Goal: Check status

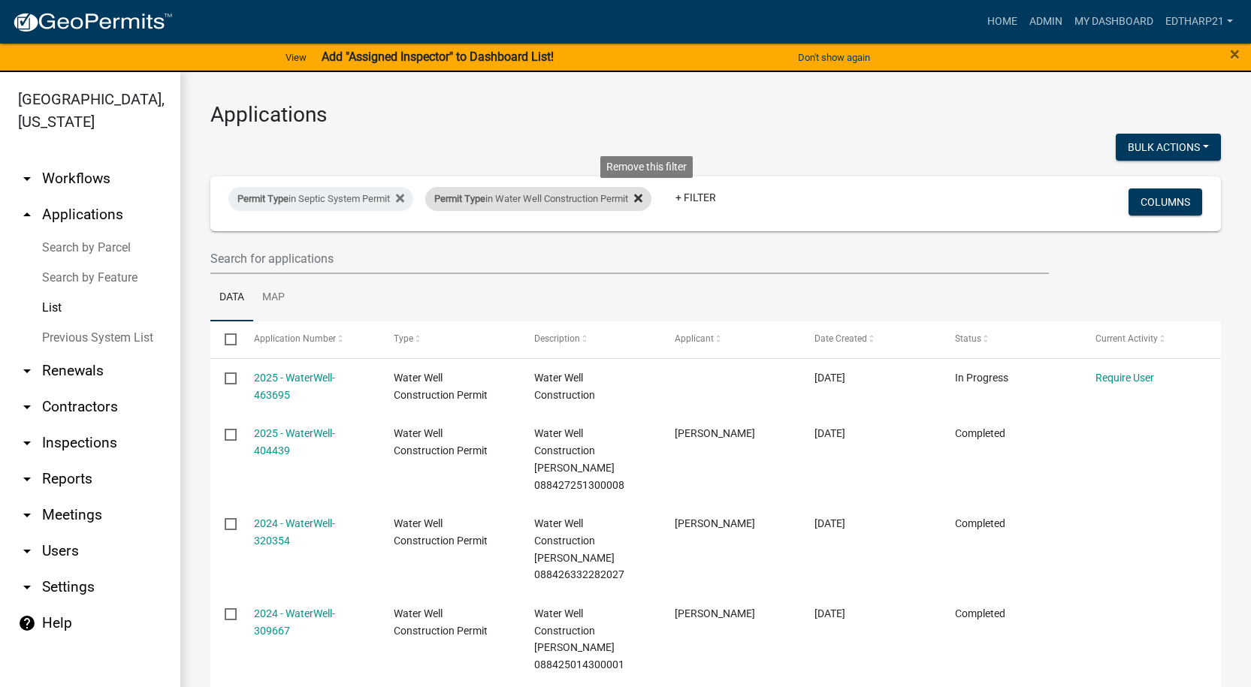
click at [642, 192] on icon at bounding box center [638, 198] width 8 height 12
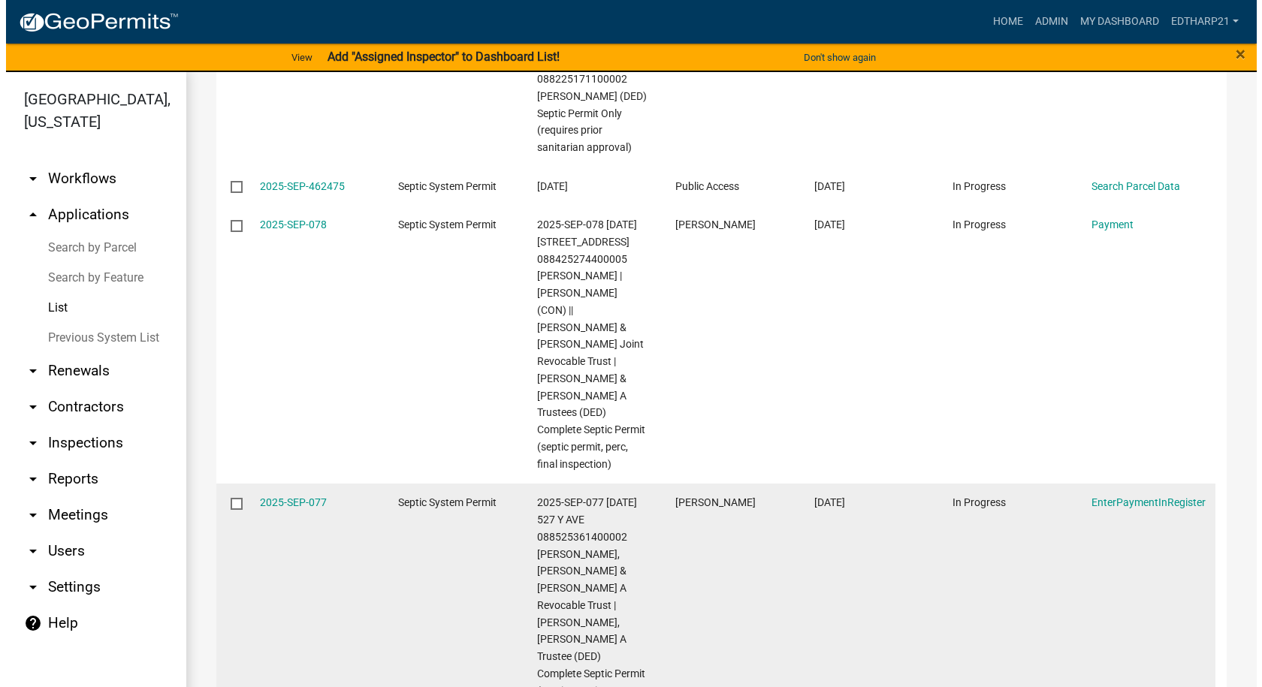
scroll to position [811, 0]
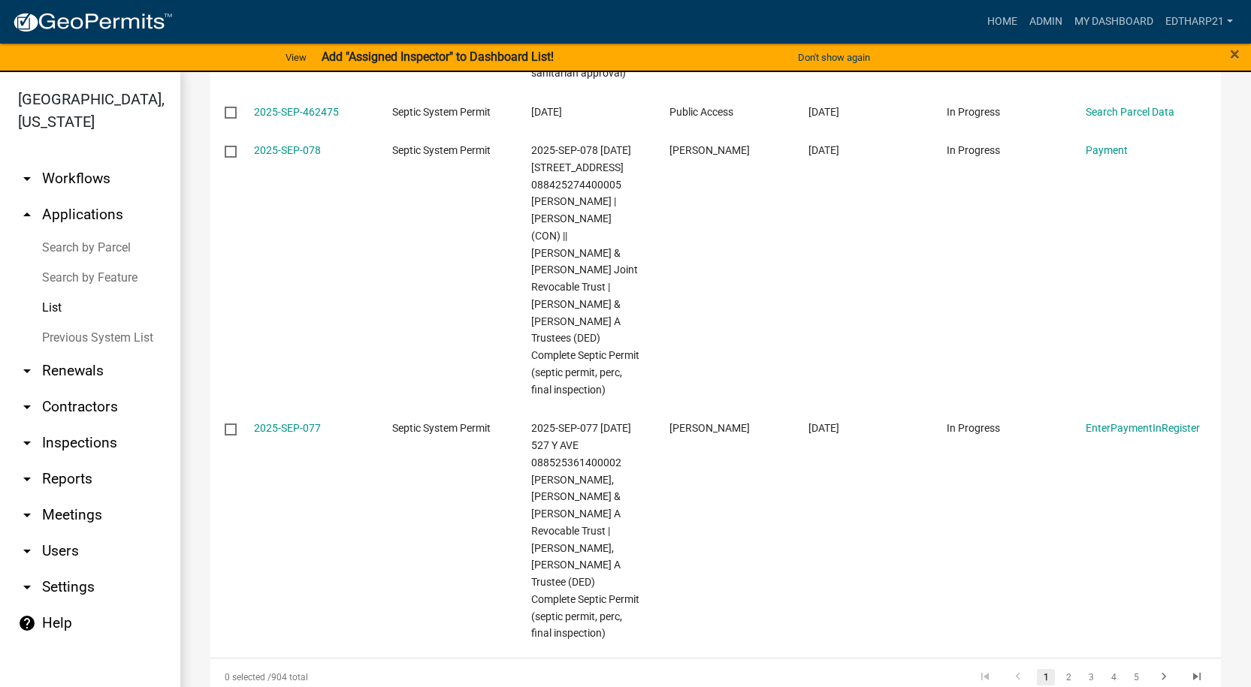
click at [1037, 669] on link "1" at bounding box center [1046, 677] width 18 height 17
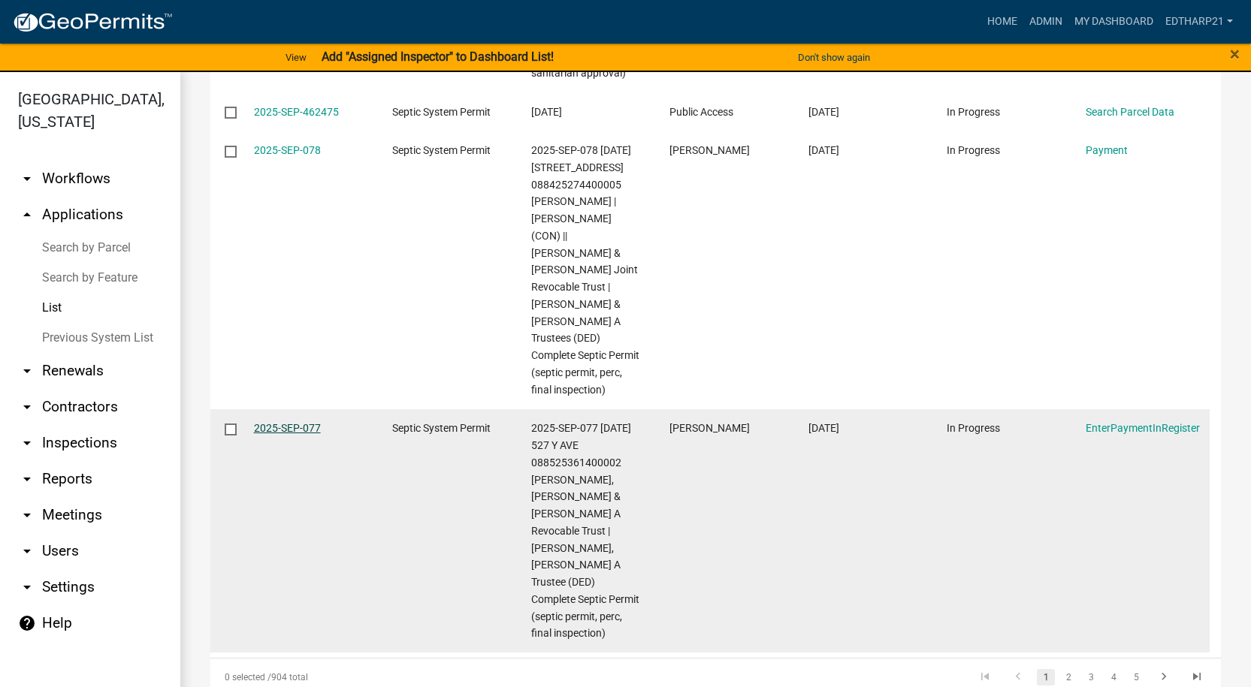
click at [305, 422] on link "2025-SEP-077" at bounding box center [287, 428] width 67 height 12
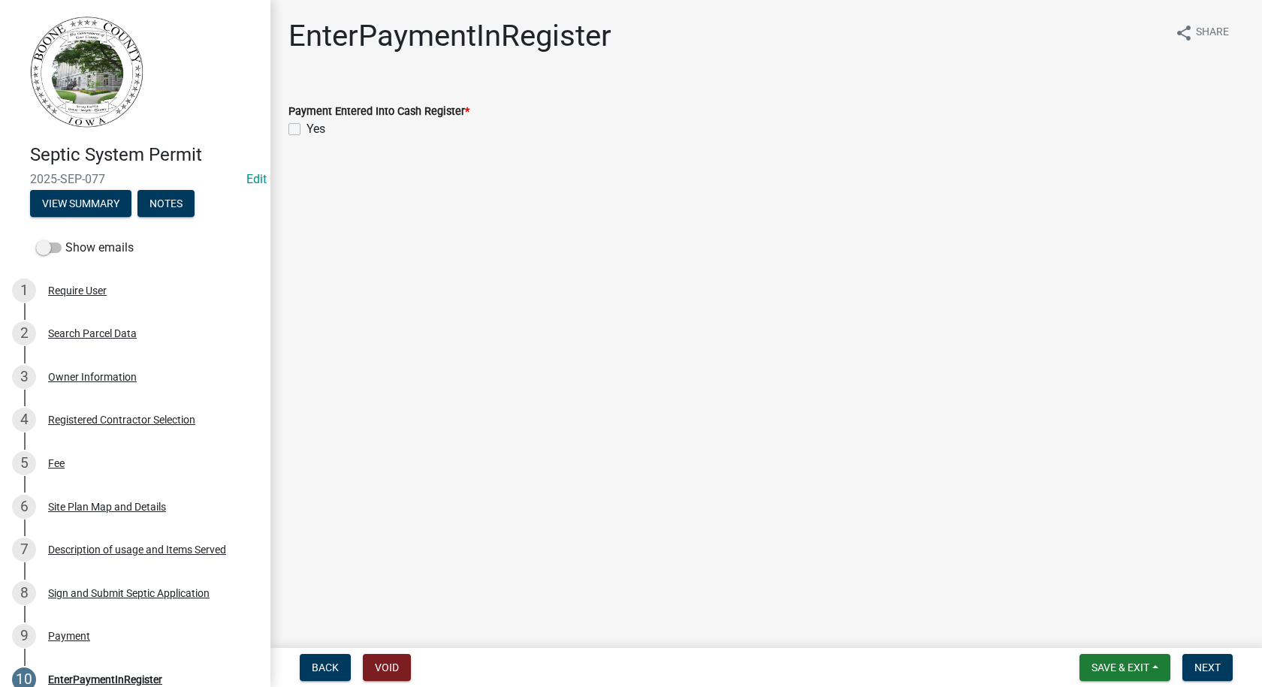
click at [306, 128] on label "Yes" at bounding box center [315, 129] width 19 height 18
click at [306, 128] on input "Yes" at bounding box center [311, 125] width 10 height 10
checkbox input "true"
click at [1197, 666] on span "Next" at bounding box center [1207, 668] width 26 height 12
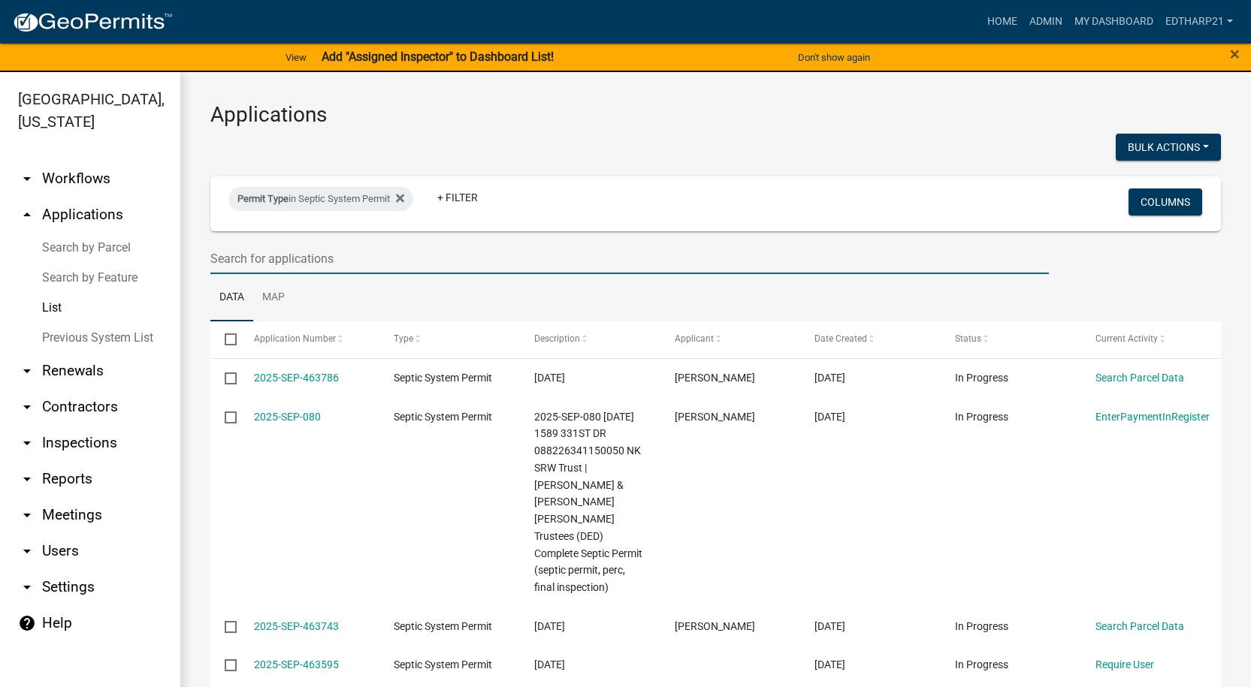
click at [222, 252] on input "text" at bounding box center [629, 258] width 838 height 31
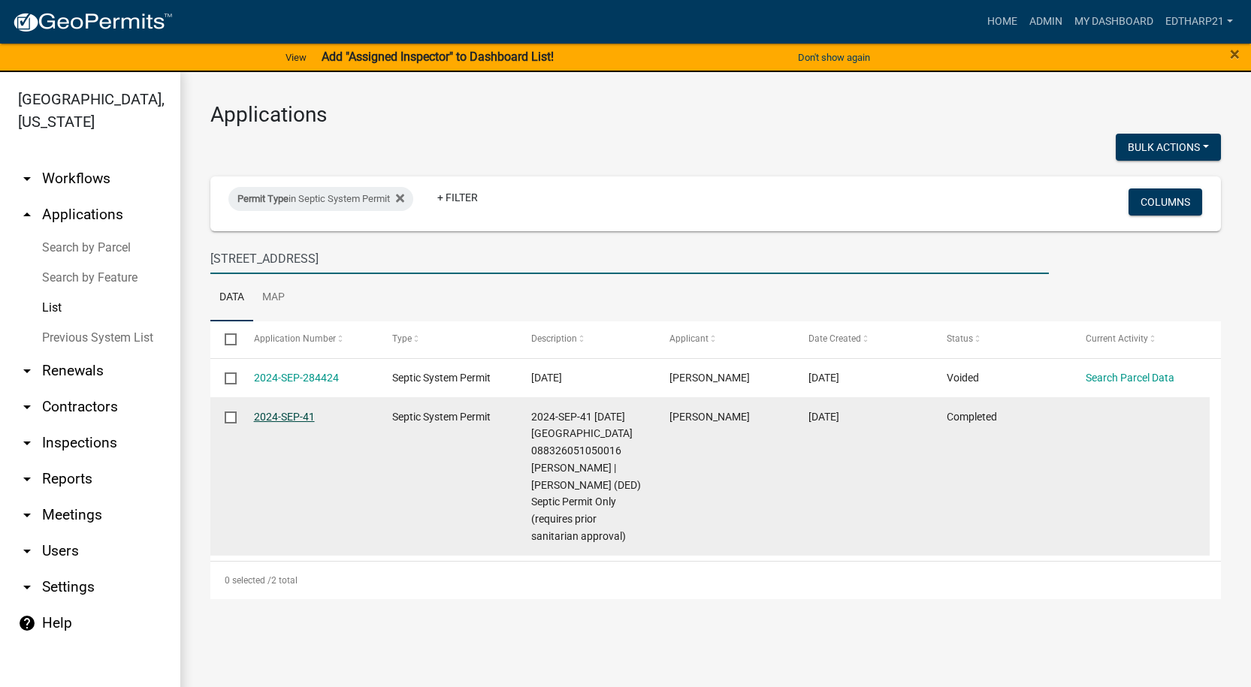
type input "[STREET_ADDRESS]"
click at [291, 417] on link "2024-SEP-41" at bounding box center [284, 417] width 61 height 12
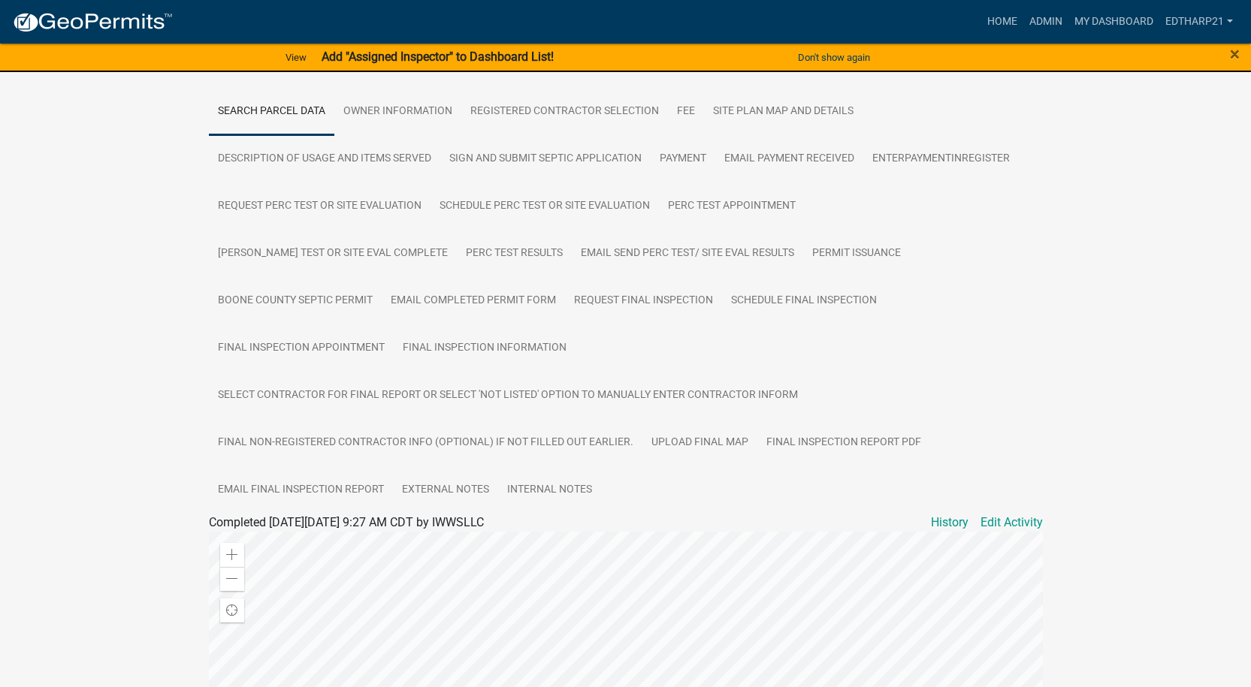
scroll to position [174, 0]
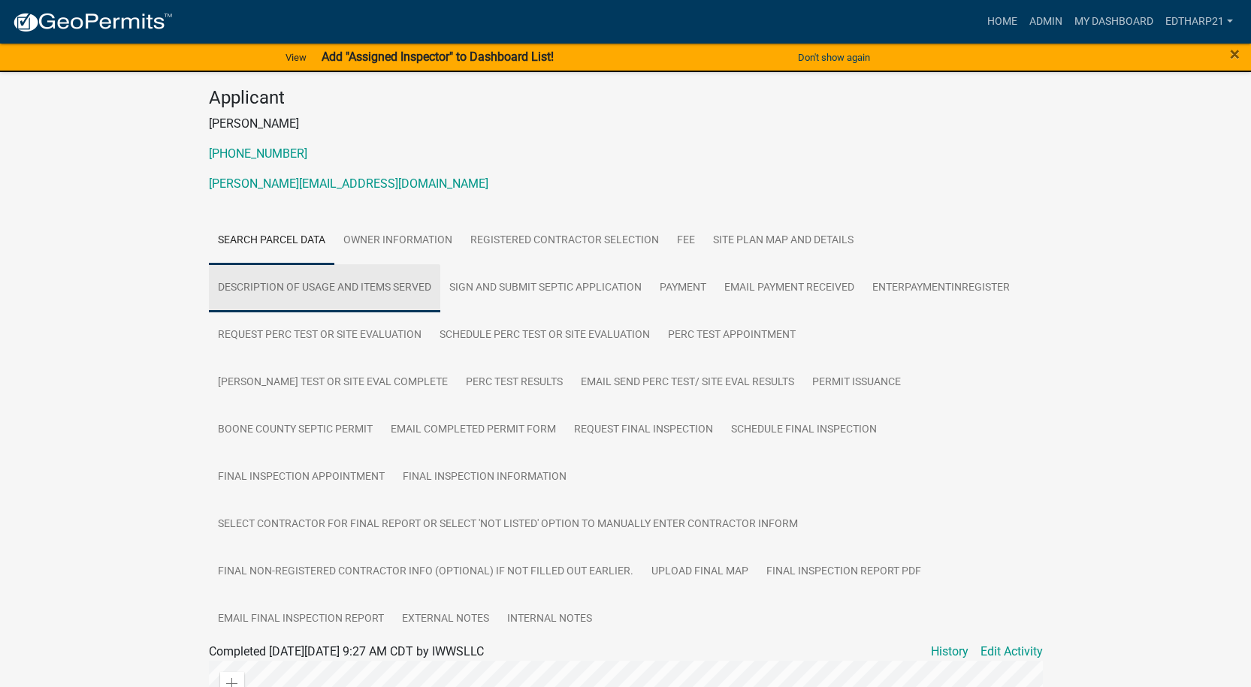
click at [335, 287] on link "Description of usage and Items Served" at bounding box center [324, 288] width 231 height 48
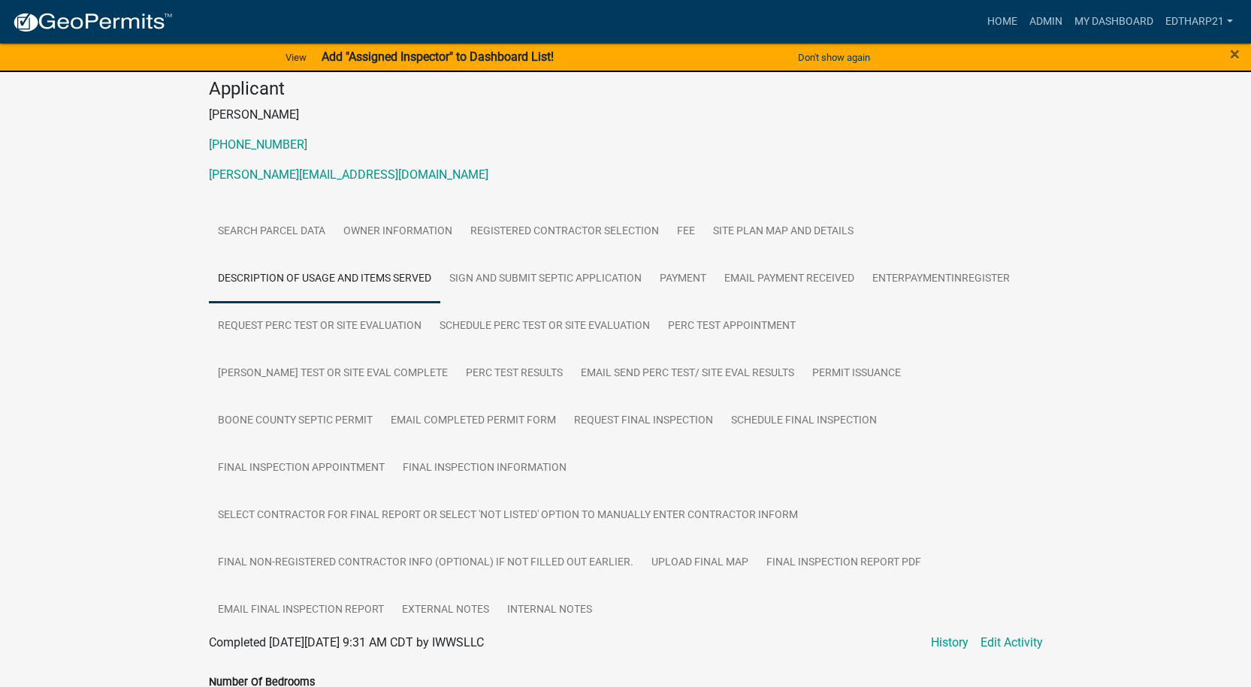
scroll to position [225, 0]
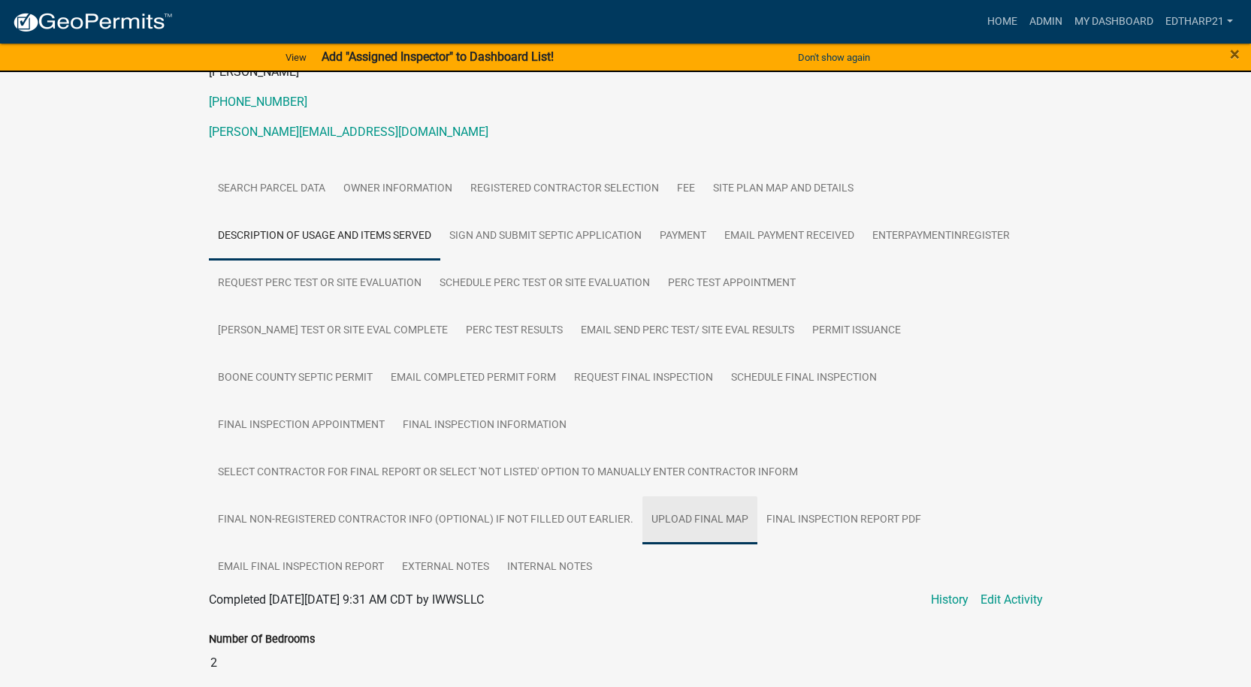
click at [715, 497] on link "Upload final map" at bounding box center [699, 521] width 115 height 48
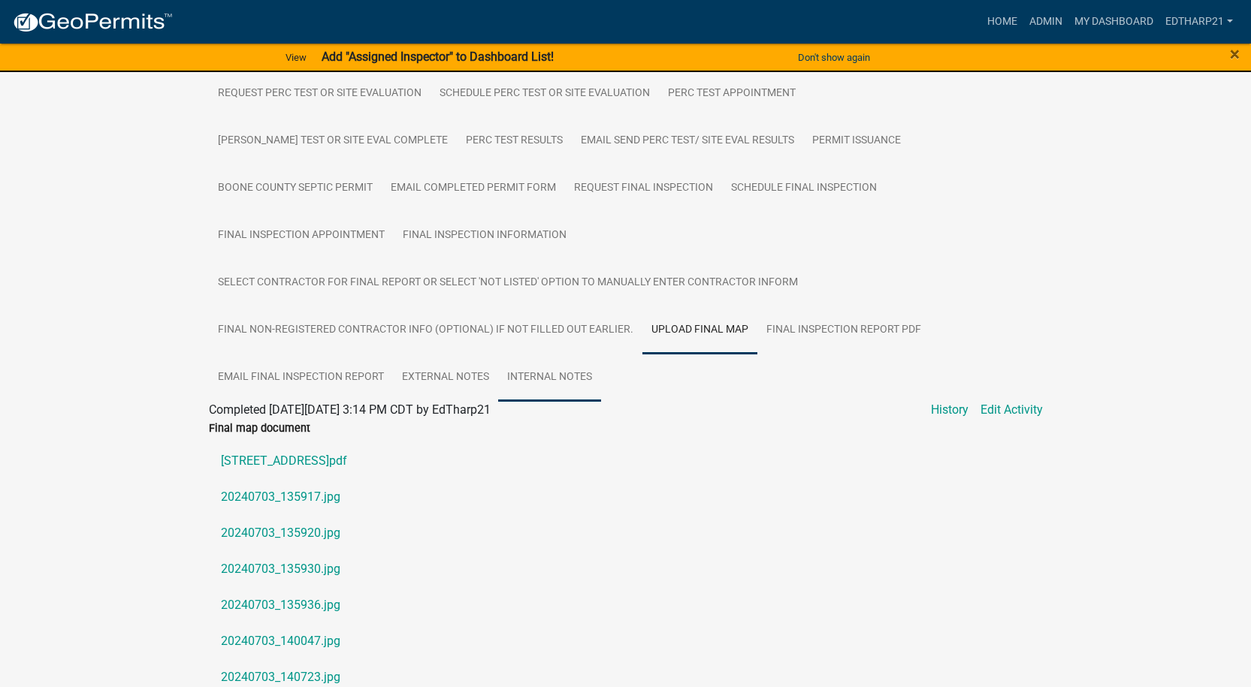
scroll to position [451, 0]
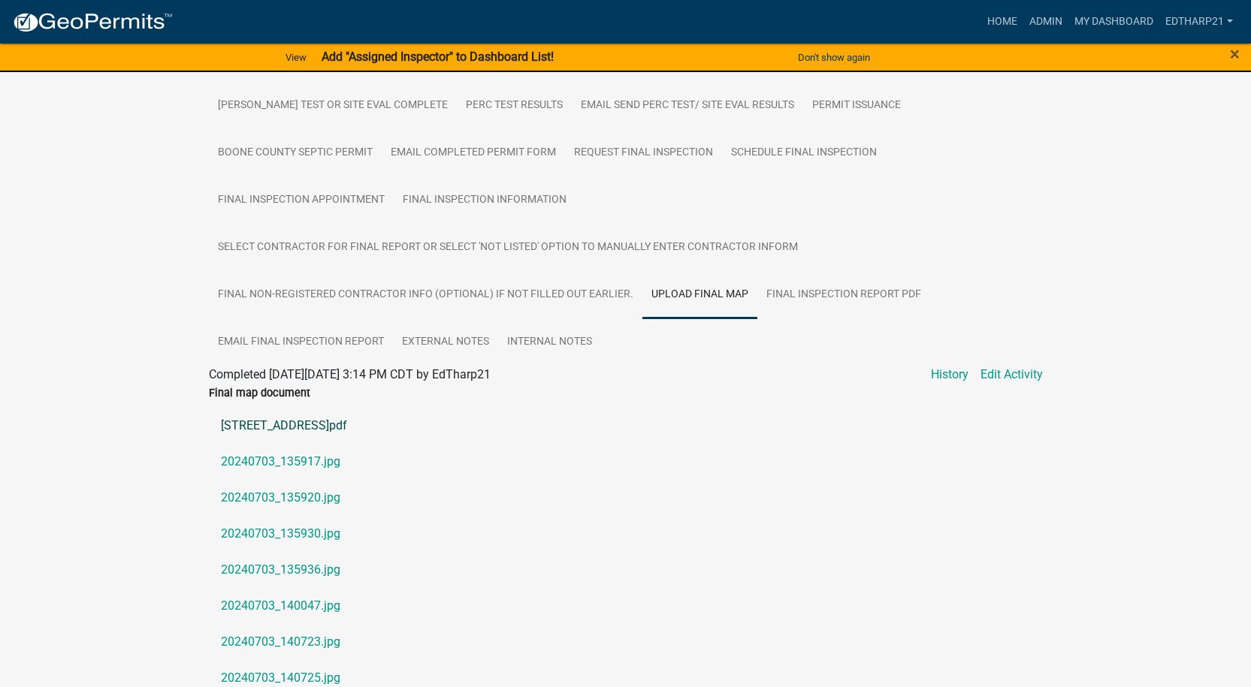
click at [302, 408] on link "[STREET_ADDRESS]pdf" at bounding box center [626, 426] width 834 height 36
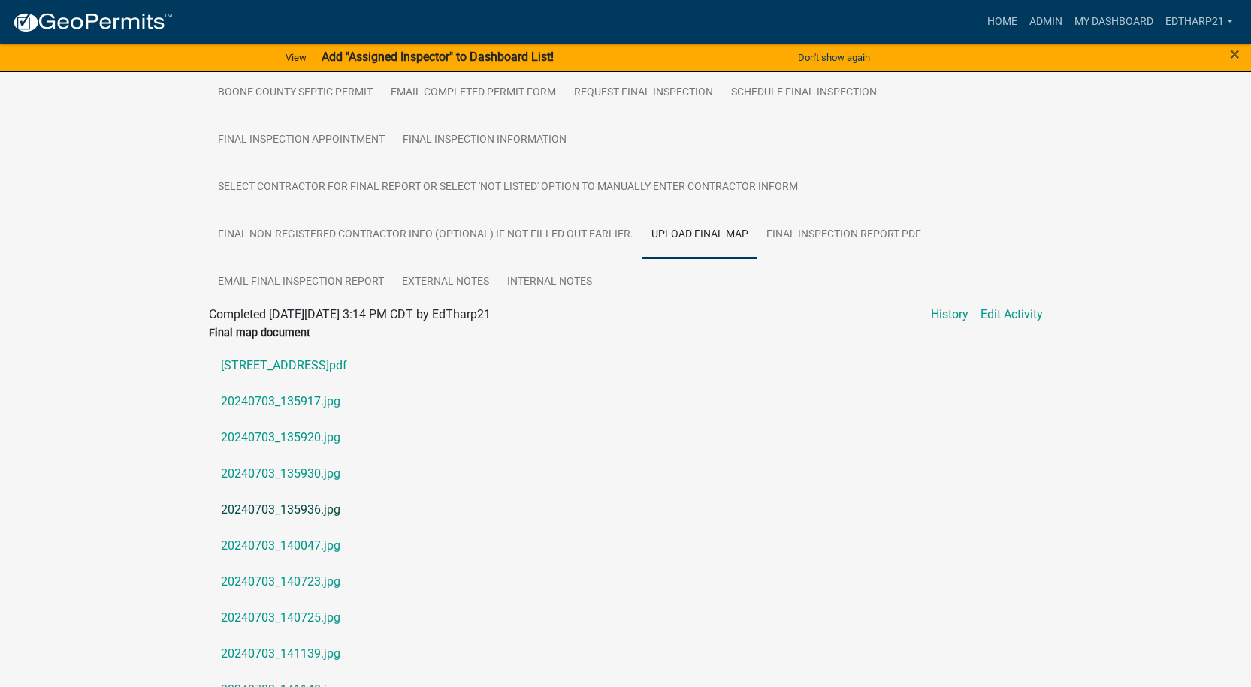
scroll to position [601, 0]
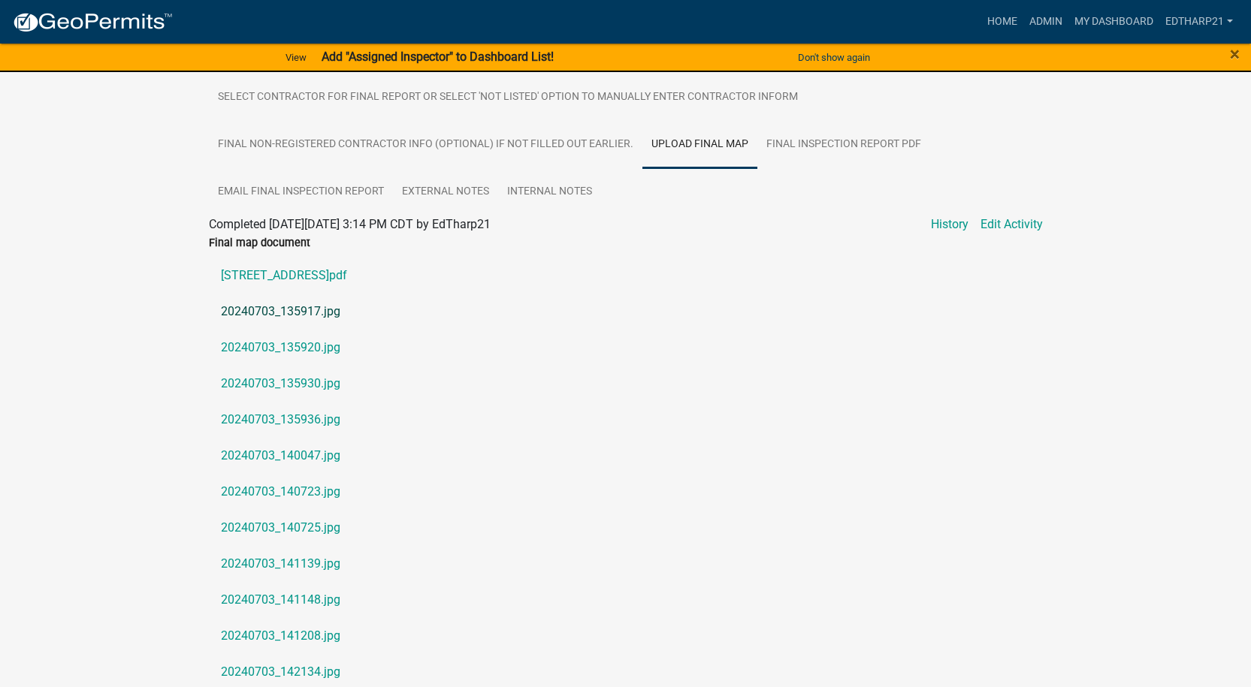
click at [329, 294] on link "20240703_135917.jpg" at bounding box center [626, 312] width 834 height 36
click at [316, 330] on link "20240703_135920.jpg" at bounding box center [626, 348] width 834 height 36
click at [322, 366] on link "20240703_135930.jpg" at bounding box center [626, 384] width 834 height 36
click at [317, 510] on link "20240703_140725.jpg" at bounding box center [626, 528] width 834 height 36
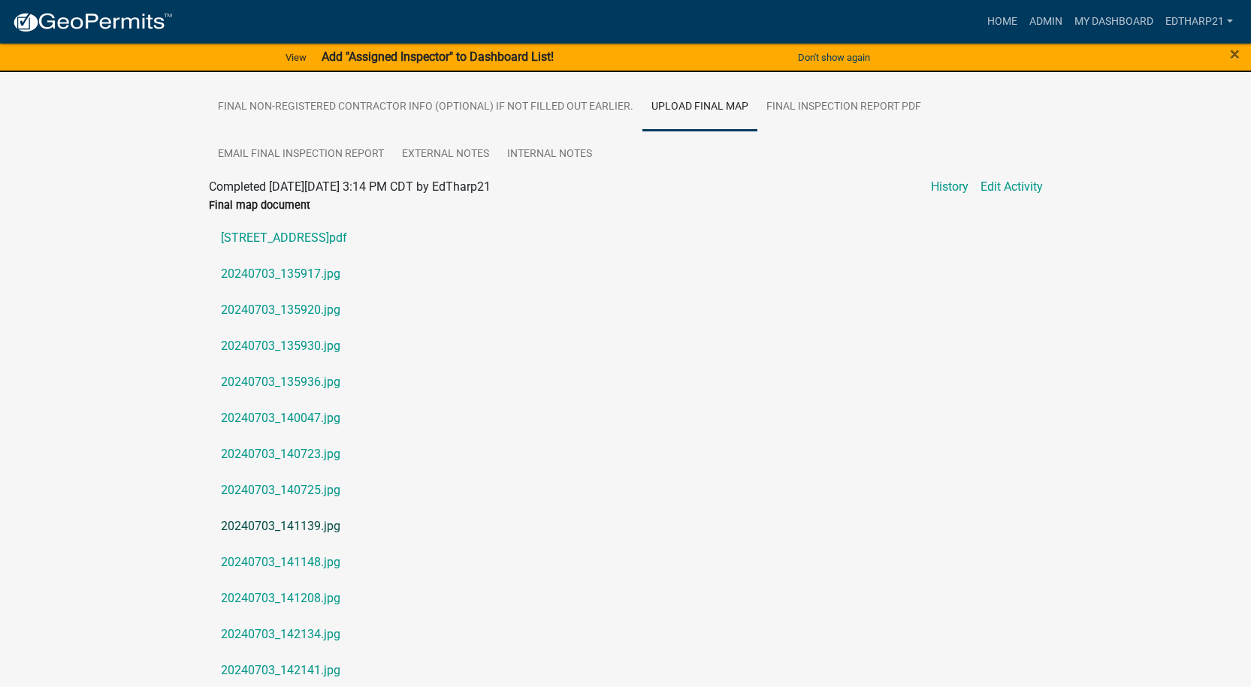
scroll to position [674, 0]
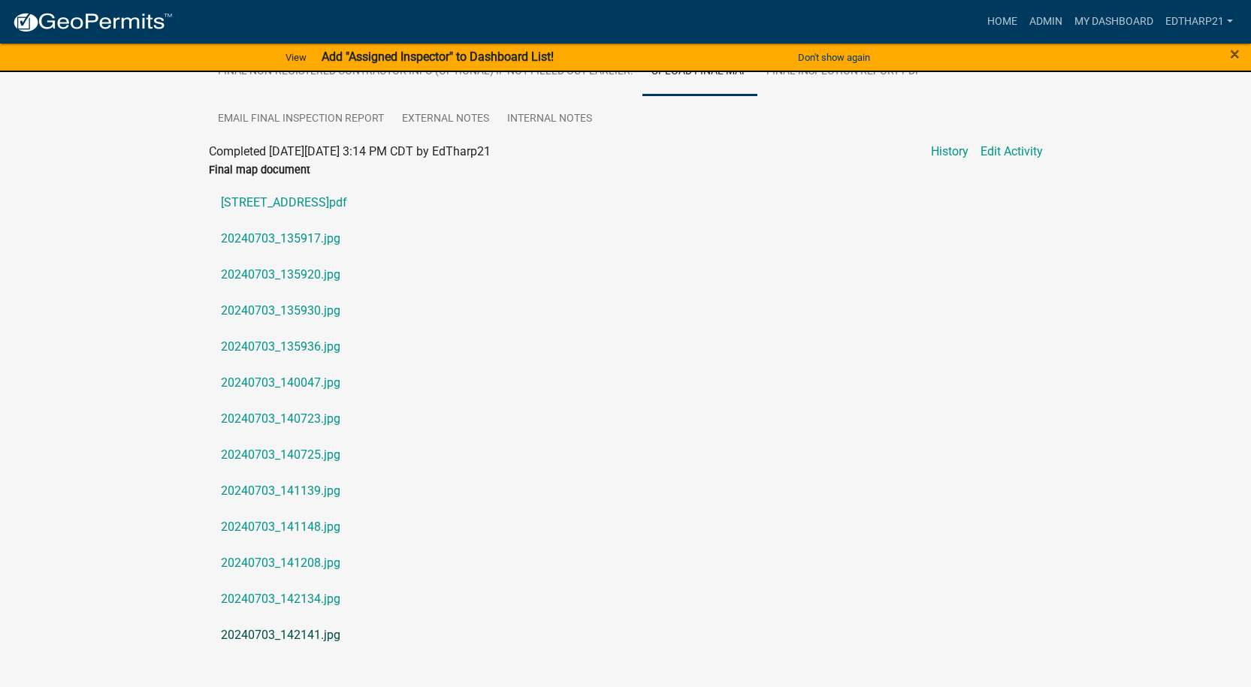
click at [330, 617] on link "20240703_142141.jpg" at bounding box center [626, 635] width 834 height 36
click at [326, 581] on link "20240703_142134.jpg" at bounding box center [626, 599] width 834 height 36
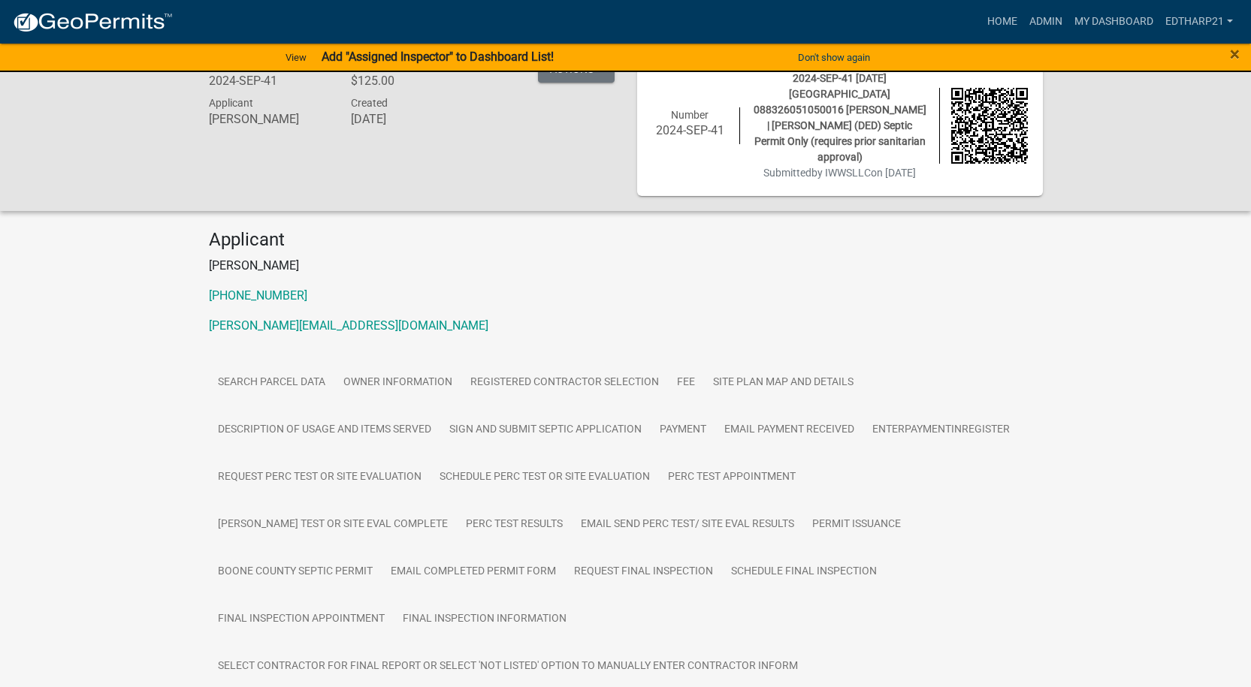
scroll to position [0, 0]
